Goal: Task Accomplishment & Management: Use online tool/utility

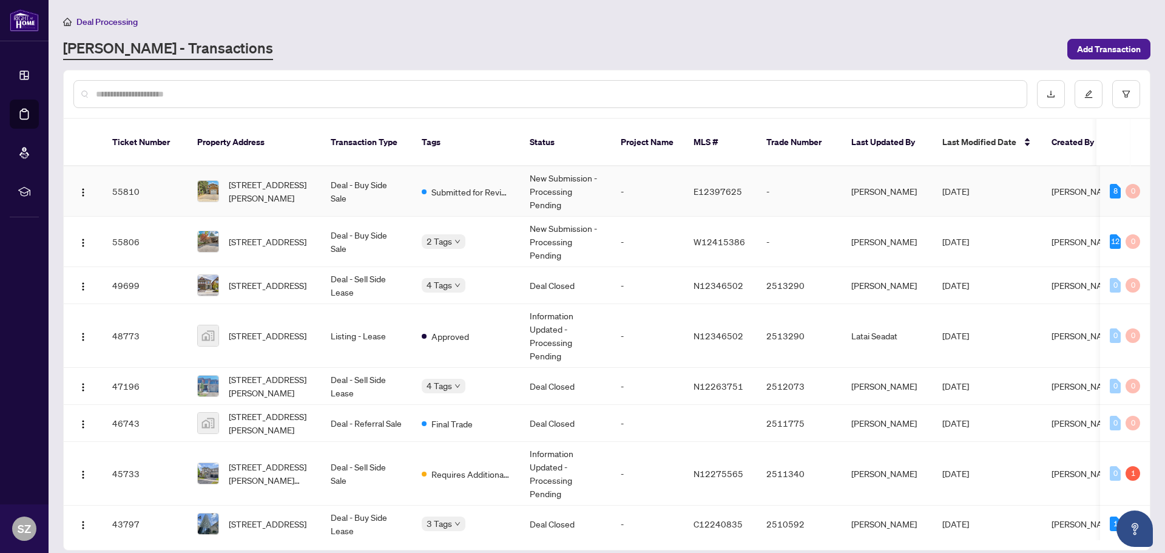
click at [356, 167] on td "Deal - Buy Side Sale" at bounding box center [366, 191] width 91 height 50
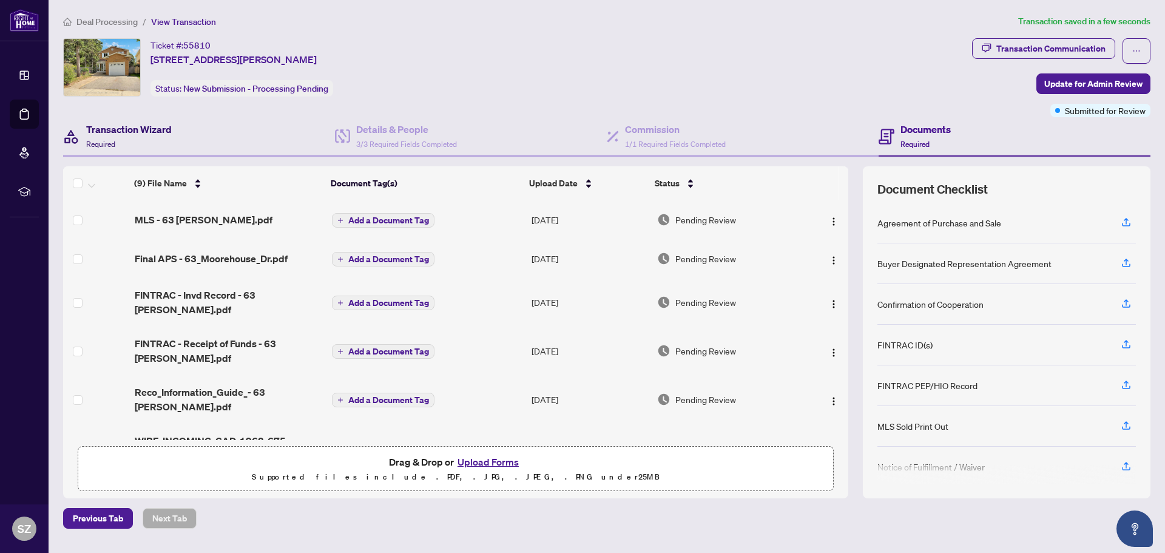
click at [142, 137] on h4 "Transaction Wizard" at bounding box center [129, 129] width 86 height 15
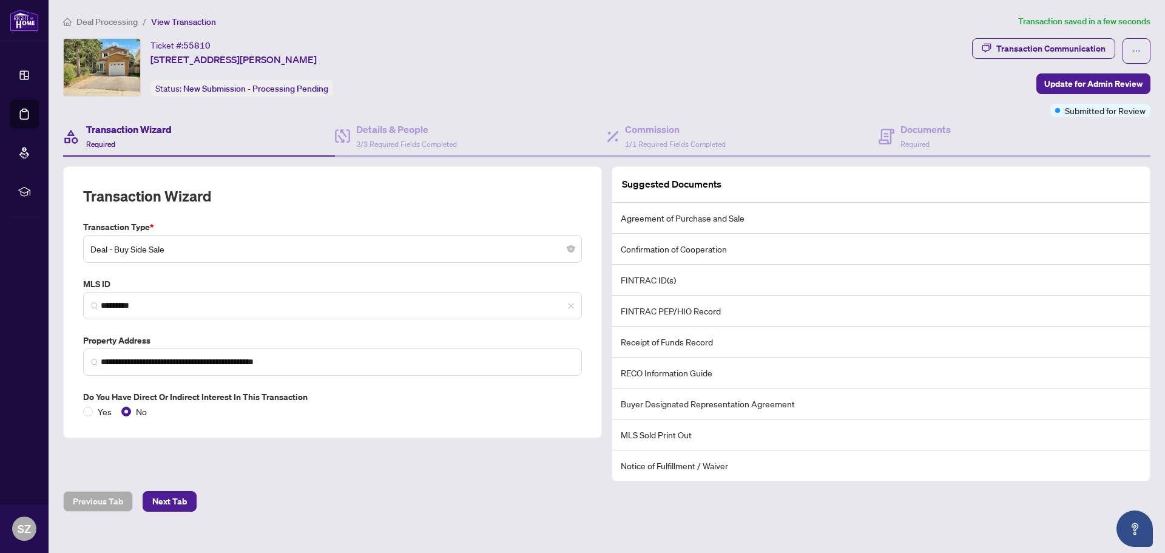
click at [114, 26] on span "Deal Processing" at bounding box center [106, 21] width 61 height 11
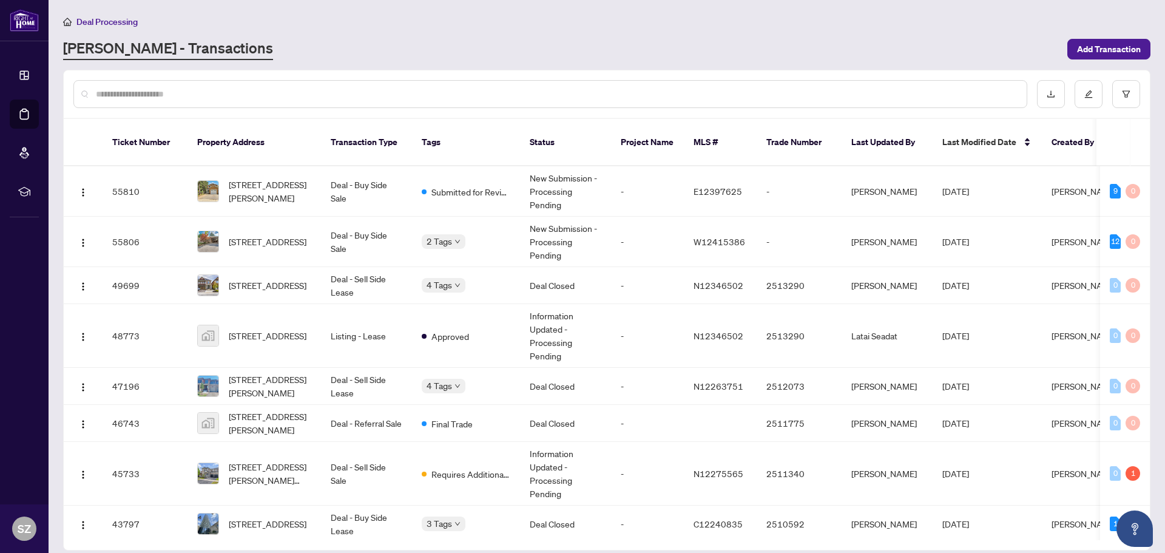
click at [132, 25] on span "Deal Processing" at bounding box center [106, 21] width 61 height 11
click at [117, 20] on span "Deal Processing" at bounding box center [106, 21] width 61 height 11
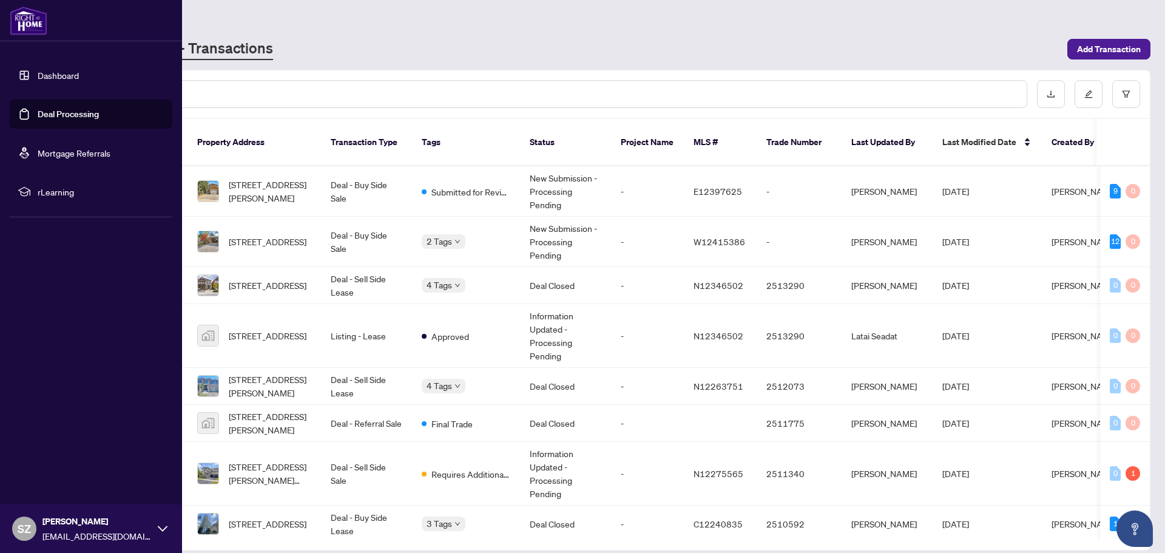
click at [23, 27] on img at bounding box center [29, 20] width 38 height 29
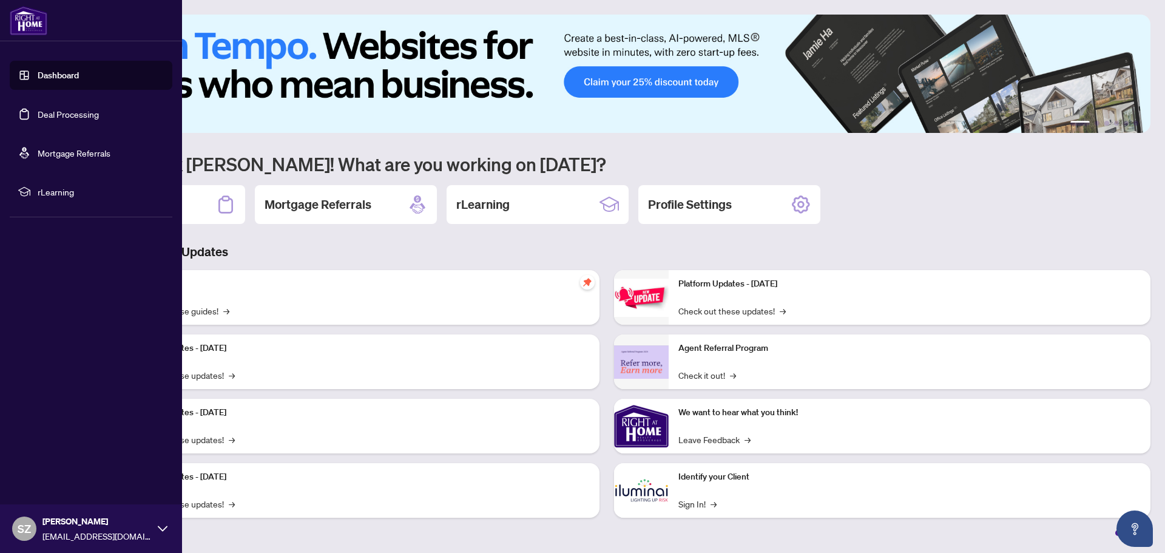
click at [79, 81] on link "Dashboard" at bounding box center [58, 75] width 41 height 11
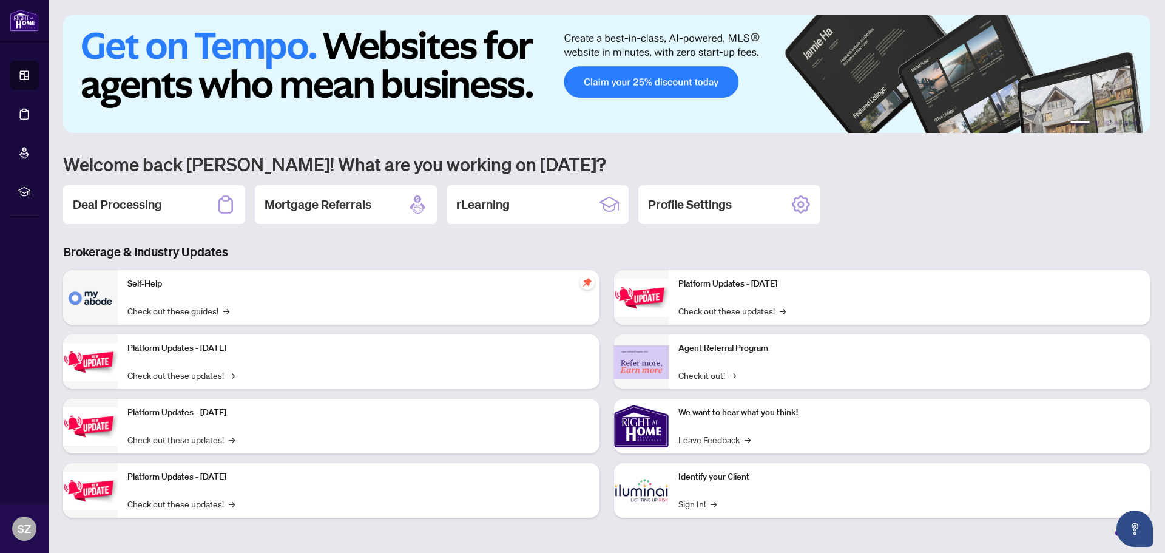
click at [171, 231] on div "1 2 3 4 5 6 Welcome back [PERSON_NAME]! What are you working on [DATE]? Deal Pr…" at bounding box center [606, 275] width 1087 height 521
click at [180, 212] on div "Deal Processing" at bounding box center [154, 204] width 182 height 39
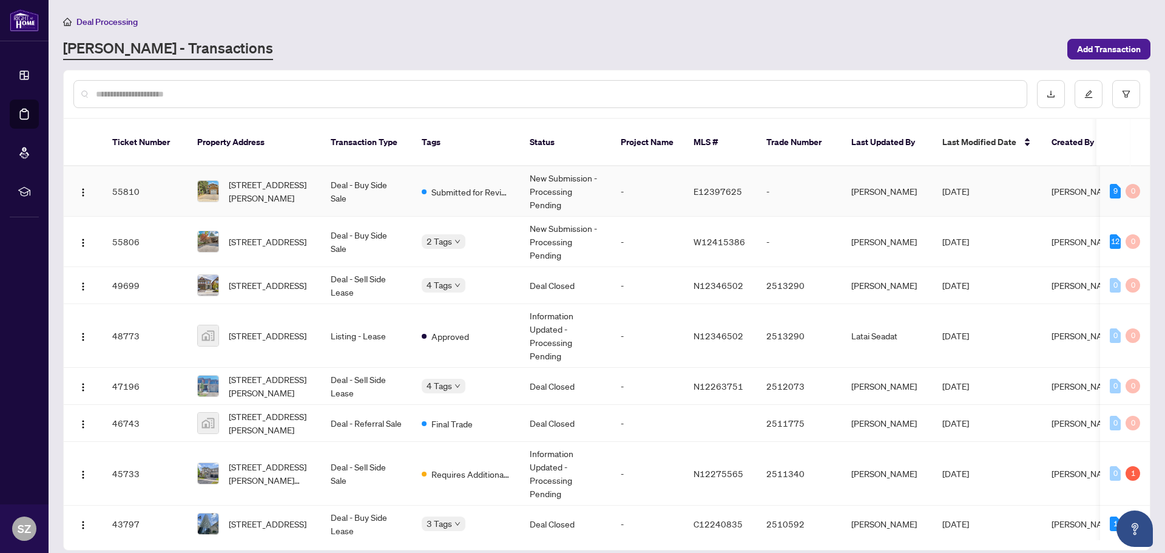
click at [310, 183] on span "[STREET_ADDRESS][PERSON_NAME]" at bounding box center [270, 191] width 83 height 27
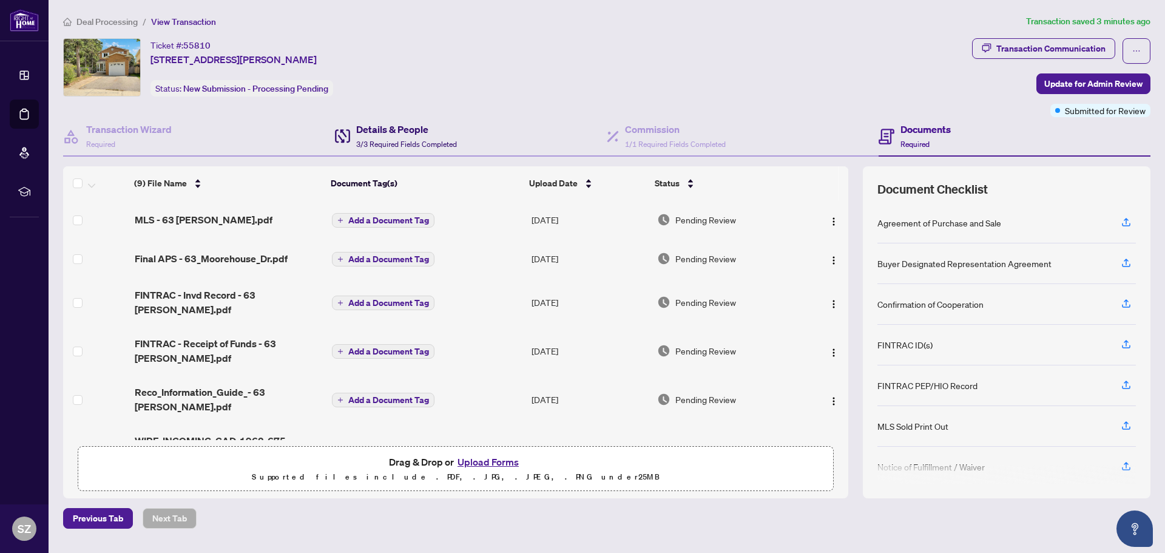
click at [444, 149] on div "Details & People 3/3 Required Fields Completed" at bounding box center [406, 136] width 101 height 29
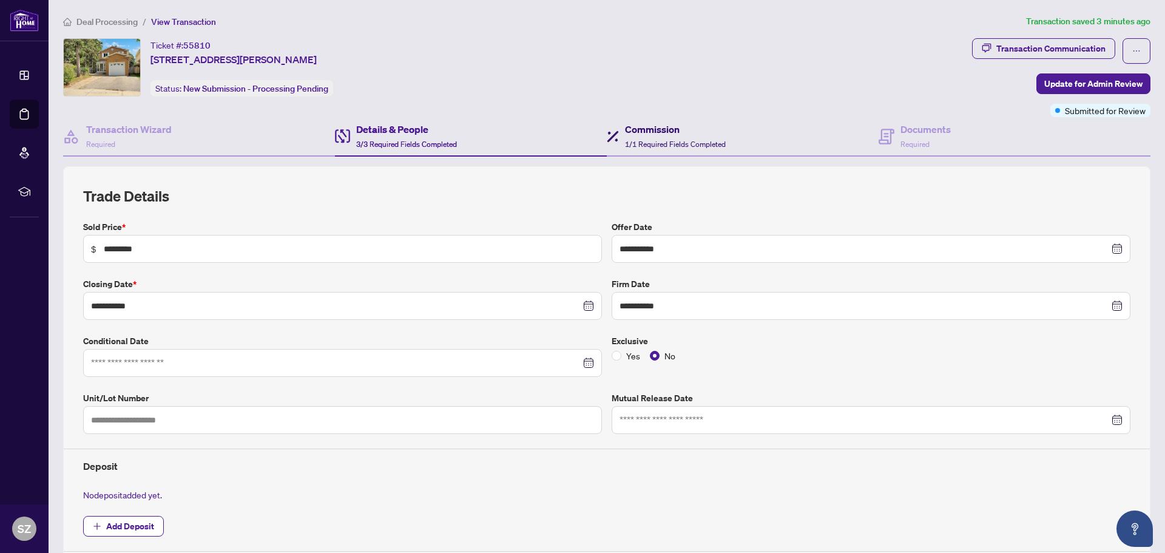
click at [663, 137] on div "Commission 1/1 Required Fields Completed" at bounding box center [675, 136] width 101 height 29
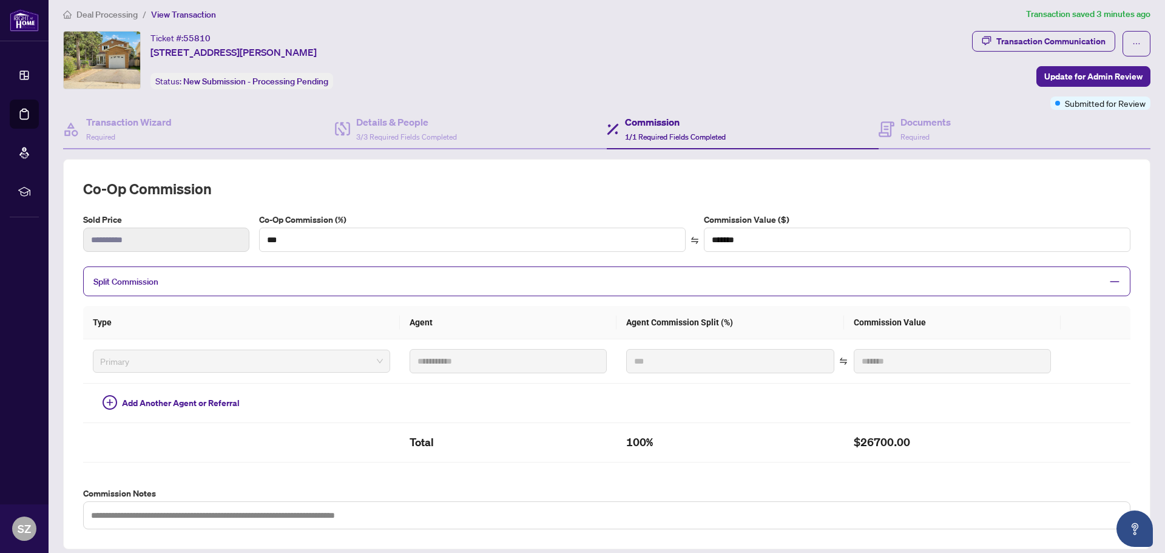
scroll to position [7, 0]
click at [891, 132] on div "Documents Required" at bounding box center [914, 129] width 72 height 29
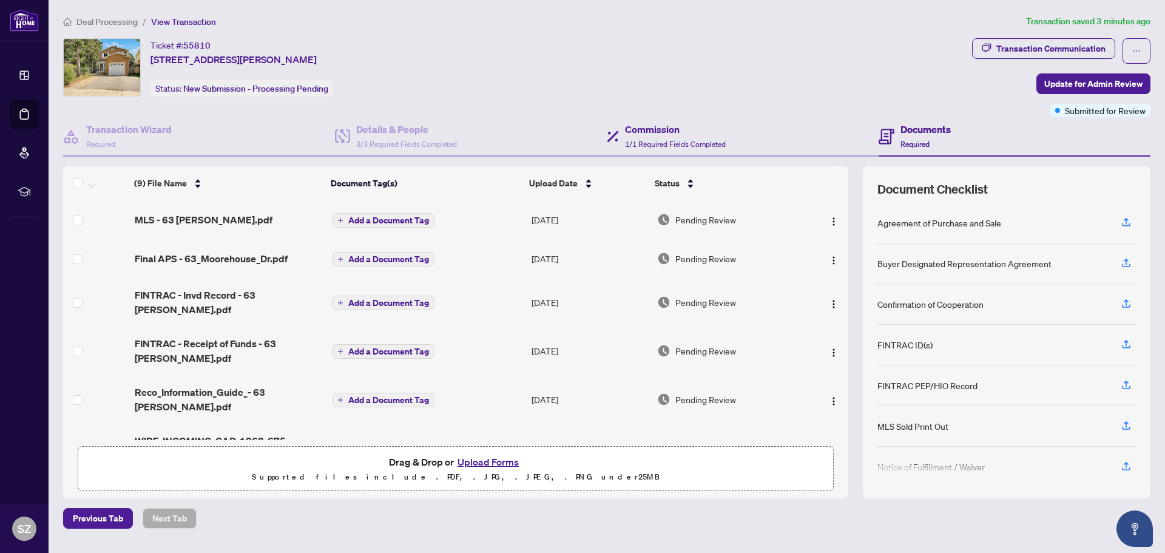
click at [738, 133] on div "Commission 1/1 Required Fields Completed" at bounding box center [743, 136] width 272 height 39
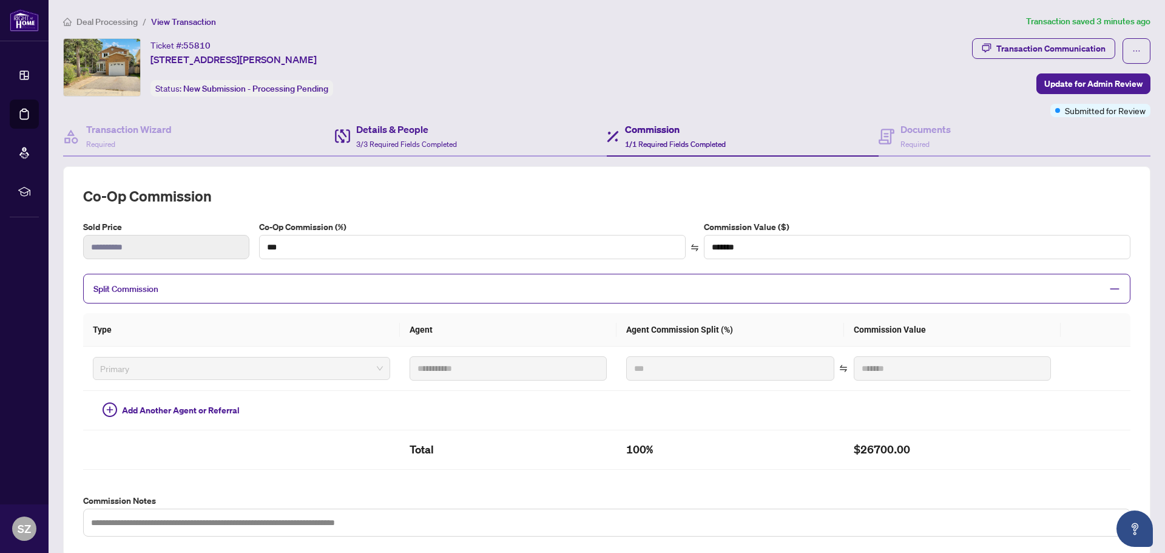
click at [496, 135] on div "Details & People 3/3 Required Fields Completed" at bounding box center [471, 136] width 272 height 39
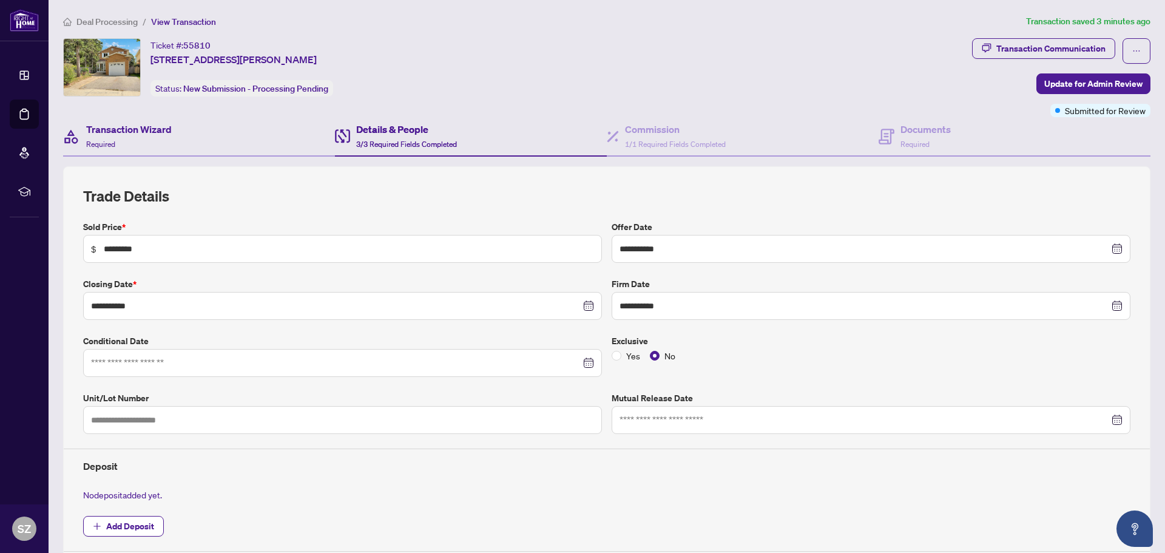
click at [180, 142] on div "Transaction Wizard Required" at bounding box center [199, 136] width 272 height 39
